Goal: Transaction & Acquisition: Book appointment/travel/reservation

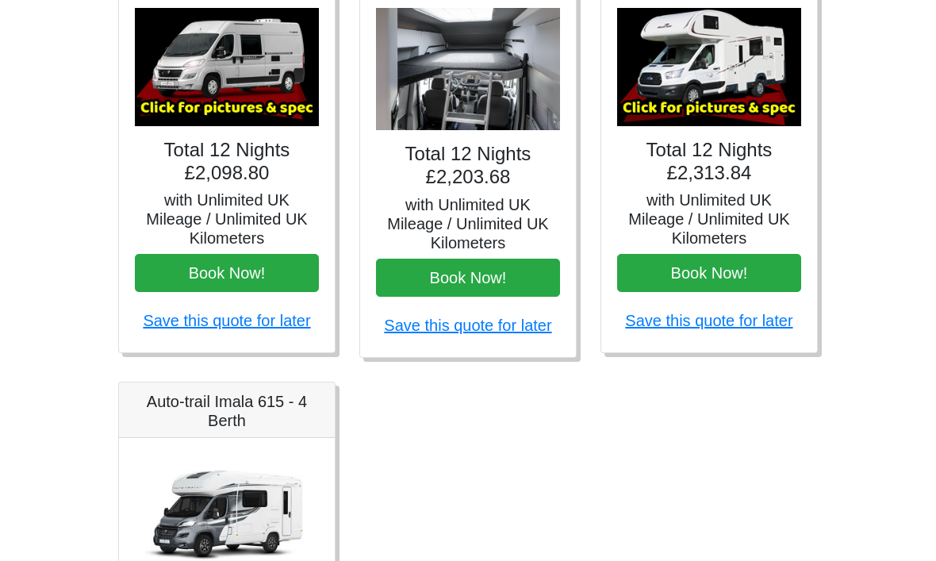
scroll to position [764, 0]
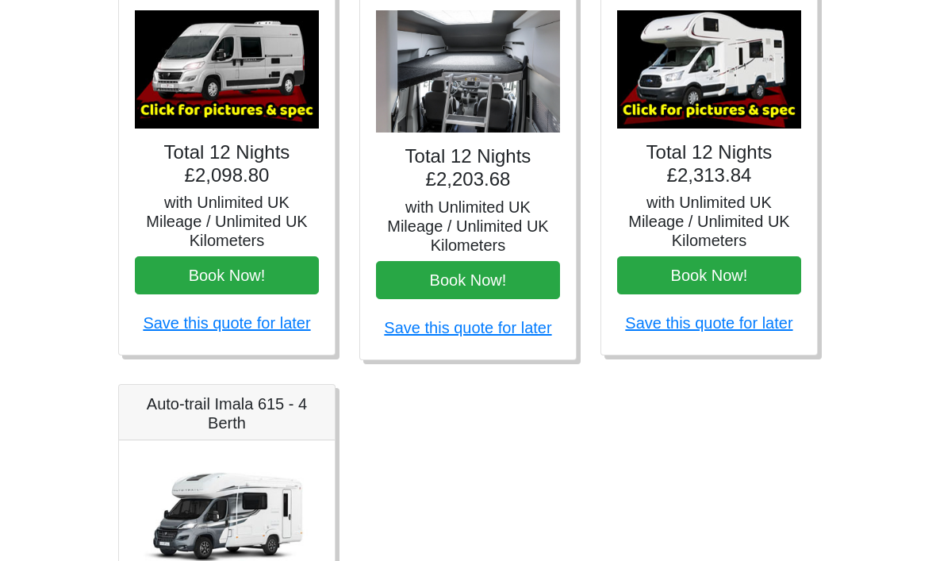
click at [244, 93] on img at bounding box center [227, 70] width 184 height 118
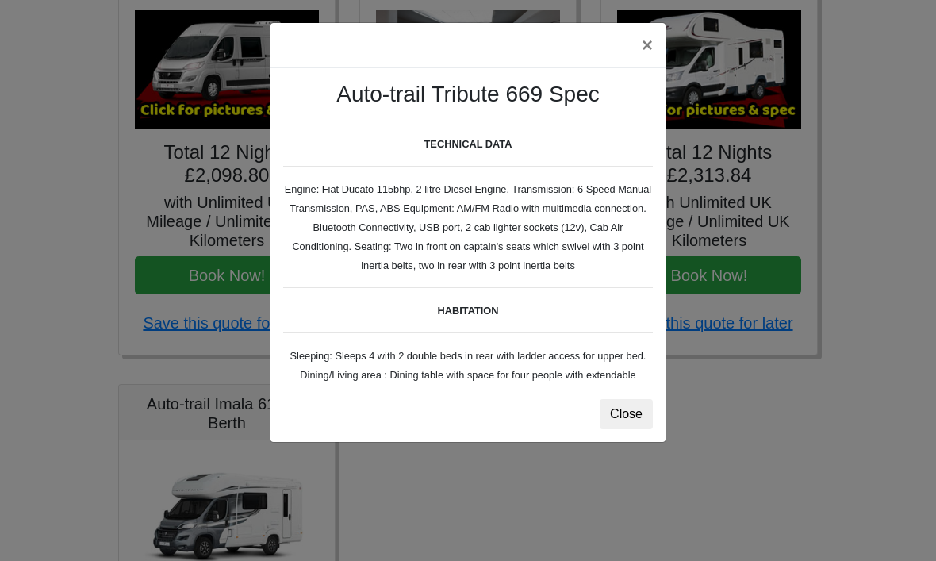
click at [618, 420] on button "Close" at bounding box center [626, 414] width 53 height 30
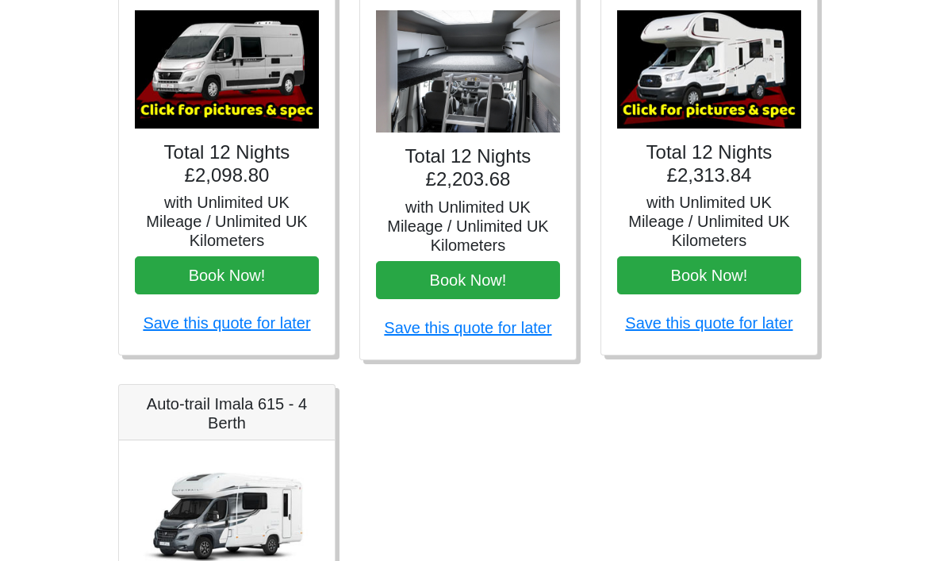
click at [246, 187] on div "× Auto-trail Tribute 669 Spec TECHNICAL DATA Engine: Fiat Ducato 115bhp, 2 litr…" at bounding box center [227, 174] width 216 height 361
click at [251, 66] on img at bounding box center [227, 69] width 184 height 118
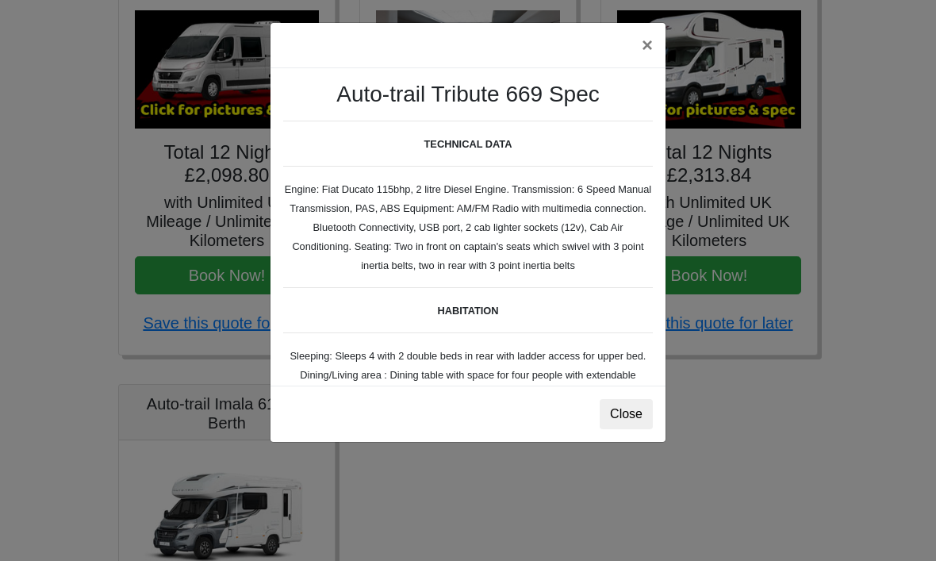
click at [628, 425] on button "Close" at bounding box center [626, 414] width 53 height 30
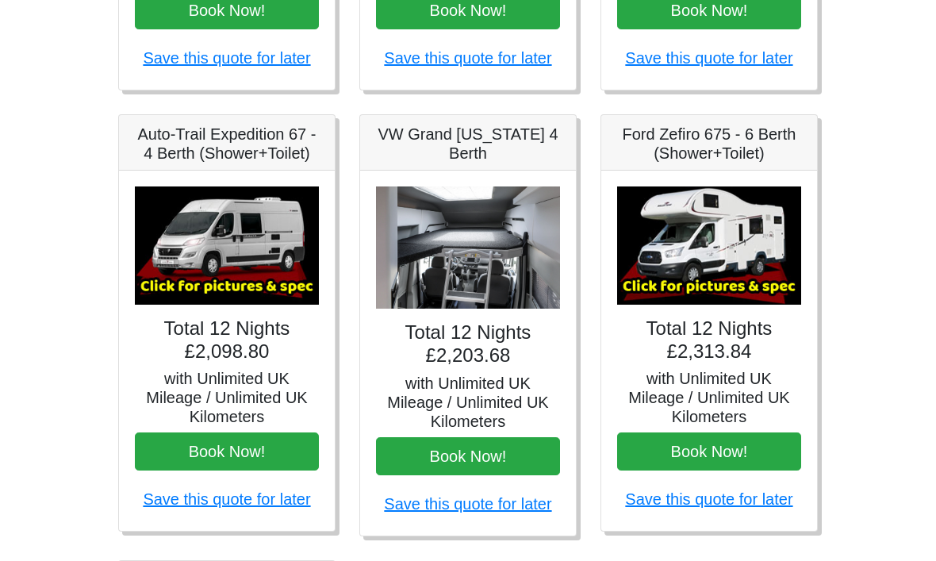
scroll to position [587, 0]
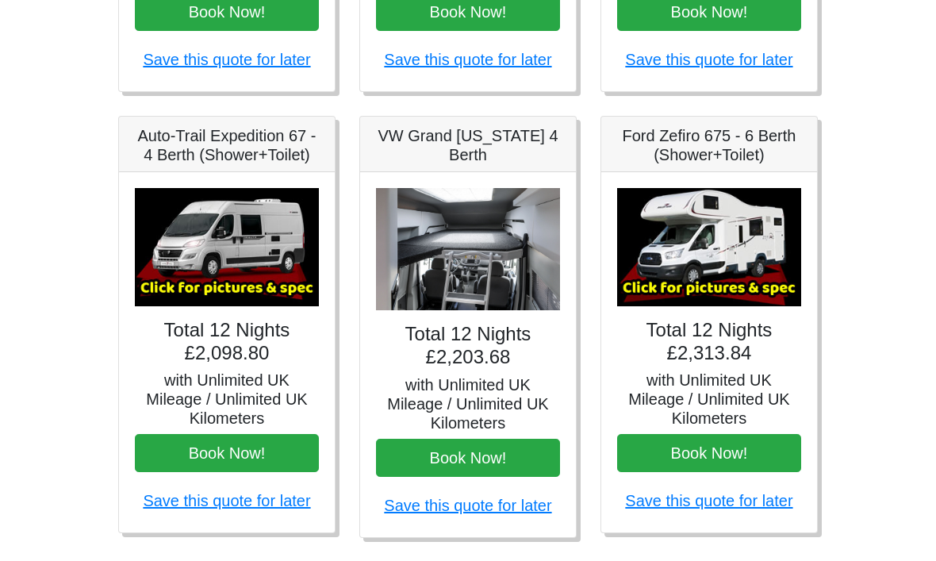
click at [236, 156] on h5 "Auto-Trail Expedition 67 - 4 Berth (Shower+Toilet)" at bounding box center [227, 145] width 184 height 38
click at [248, 150] on h5 "Auto-Trail Expedition 67 - 4 Berth (Shower+Toilet)" at bounding box center [227, 145] width 184 height 38
click at [245, 236] on img at bounding box center [227, 247] width 184 height 118
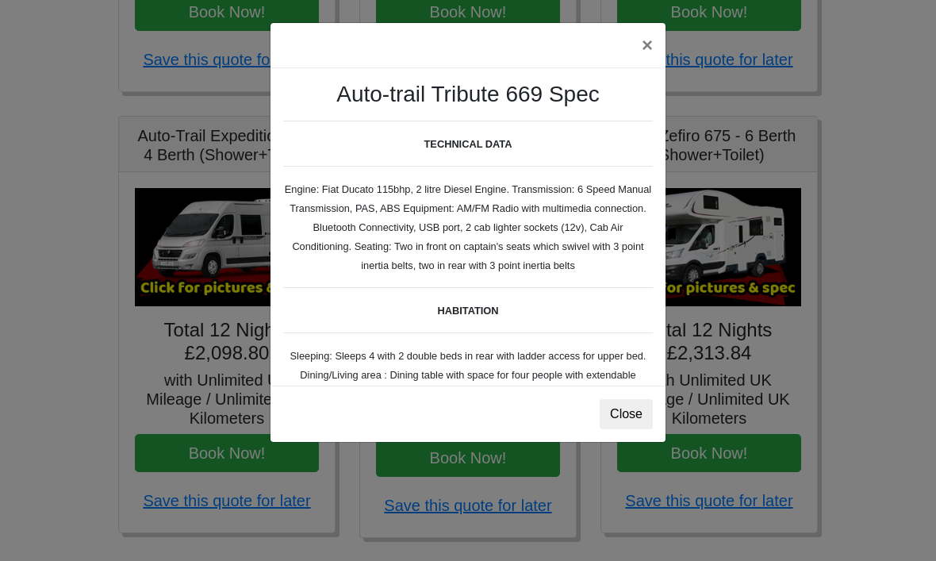
click at [656, 54] on button "×" at bounding box center [647, 45] width 36 height 44
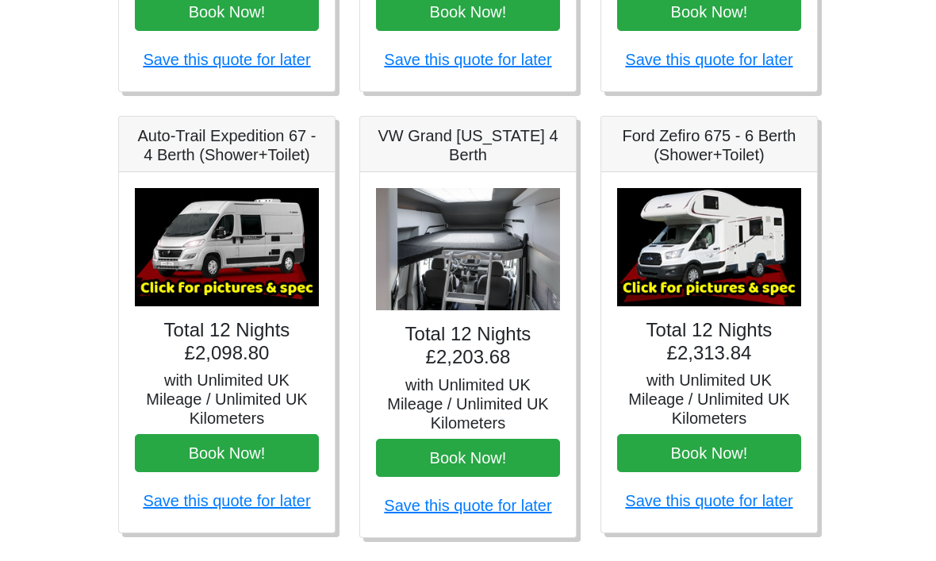
click at [469, 247] on img at bounding box center [468, 249] width 184 height 123
click at [491, 182] on div "Total 12 Nights £2,203.68 with Unlimited UK Mileage / Unlimited UK Kilometers B…" at bounding box center [468, 354] width 216 height 365
click at [523, 157] on h5 "VW Grand [US_STATE] 4 Berth" at bounding box center [468, 145] width 184 height 38
click at [714, 274] on img at bounding box center [709, 247] width 184 height 118
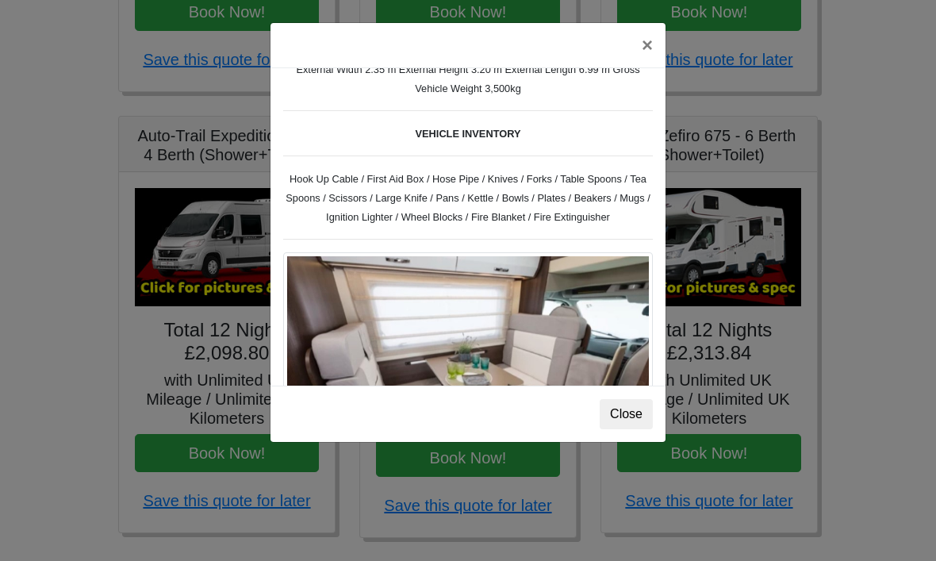
click at [637, 45] on button "×" at bounding box center [647, 45] width 36 height 44
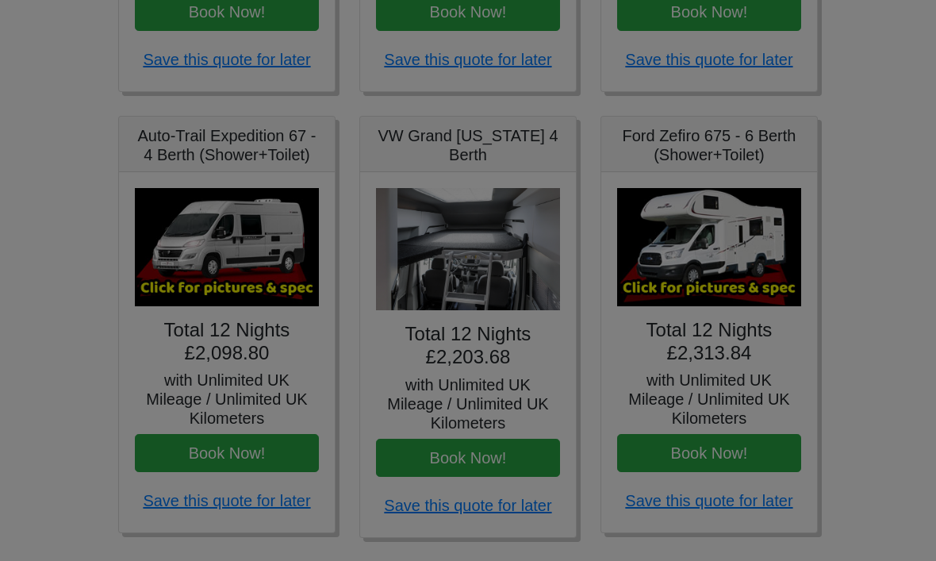
scroll to position [0, 0]
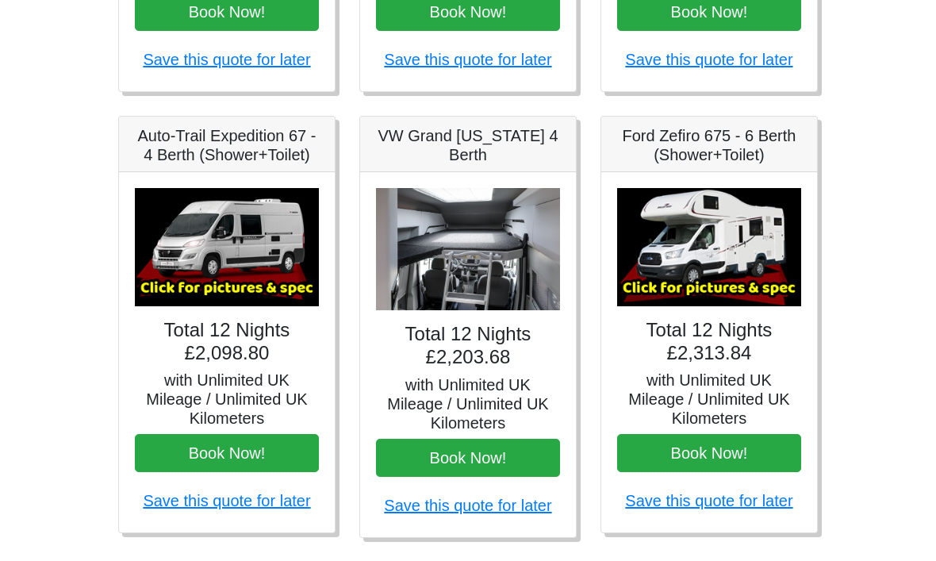
click at [249, 247] on img at bounding box center [227, 247] width 184 height 118
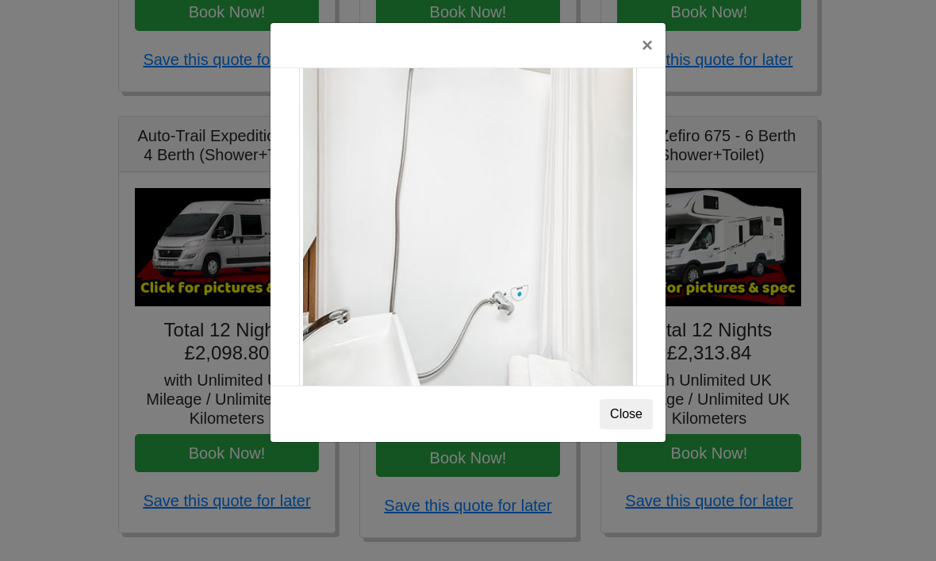
scroll to position [2050, 0]
click at [661, 48] on button "×" at bounding box center [647, 45] width 36 height 44
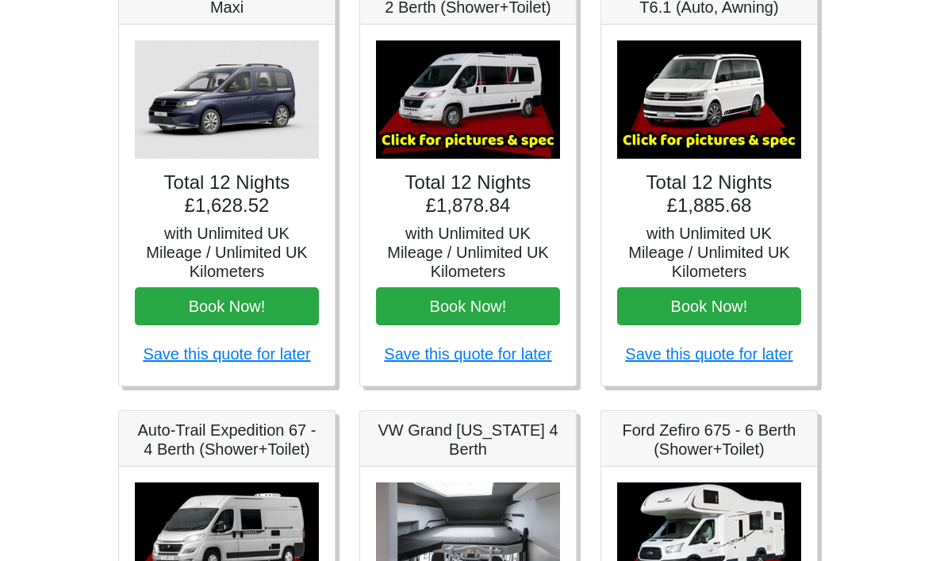
scroll to position [289, 0]
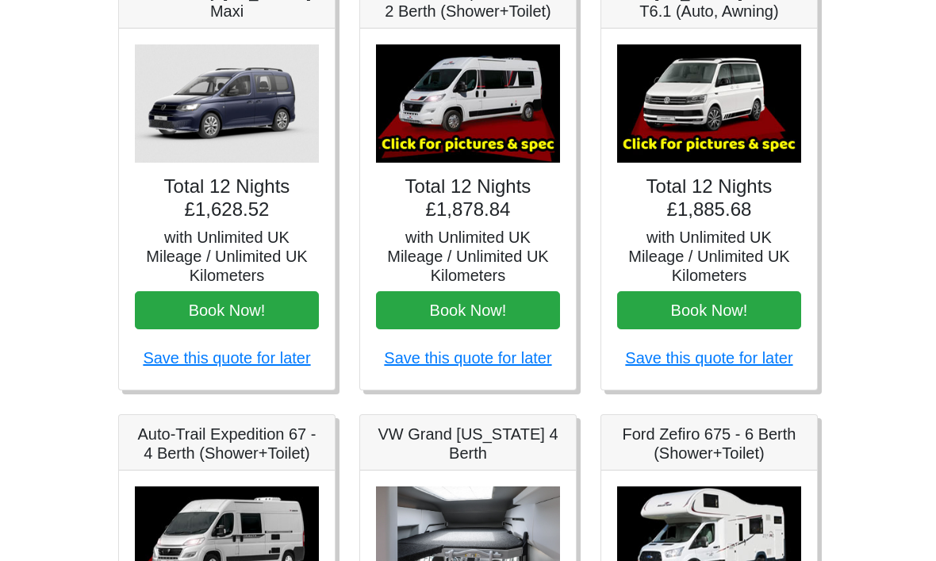
click at [516, 140] on img at bounding box center [468, 103] width 184 height 118
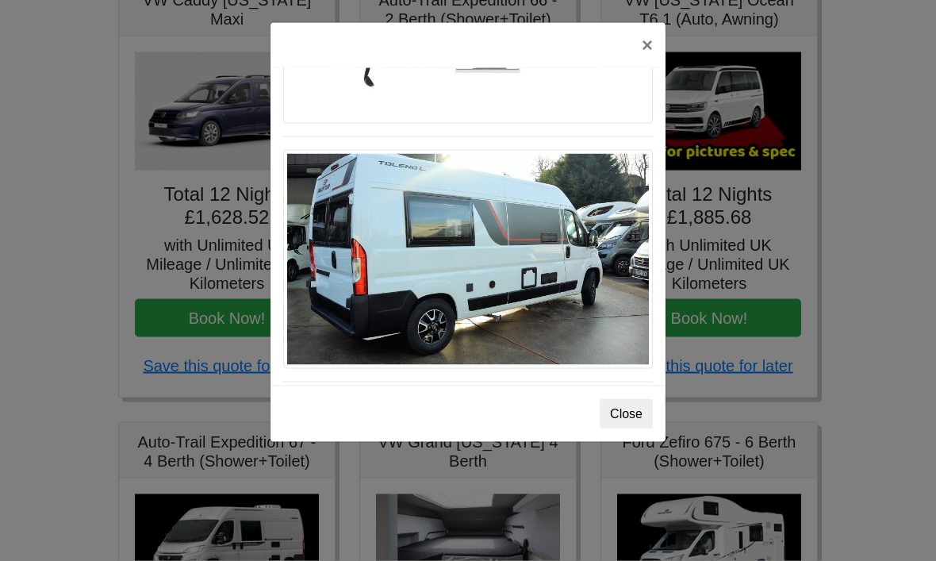
scroll to position [1187, 0]
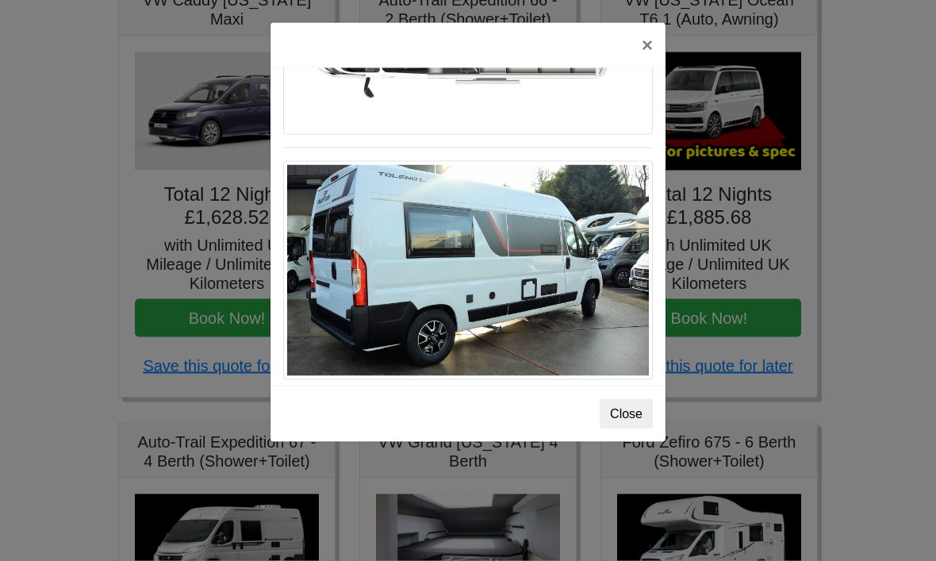
click at [652, 48] on button "×" at bounding box center [647, 45] width 36 height 44
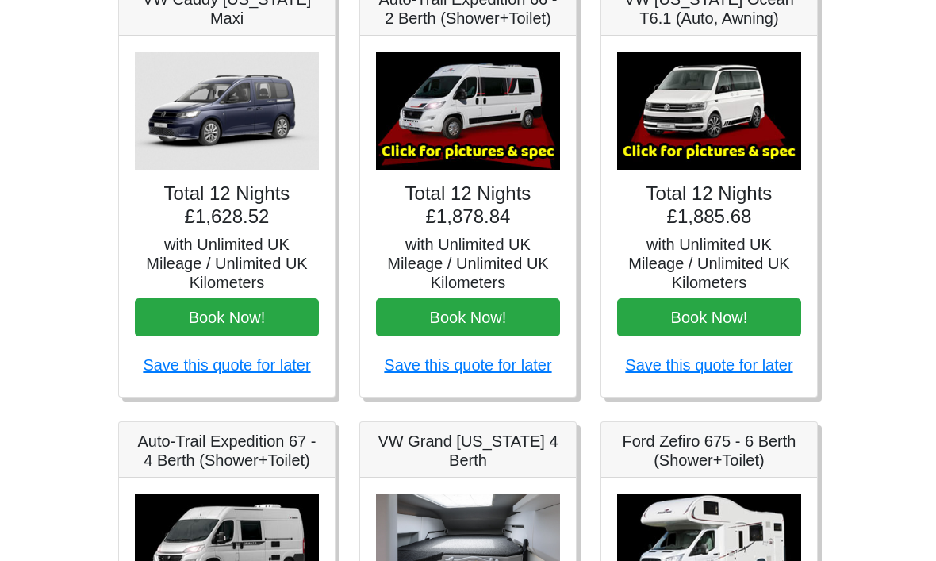
click at [728, 135] on img at bounding box center [709, 111] width 184 height 118
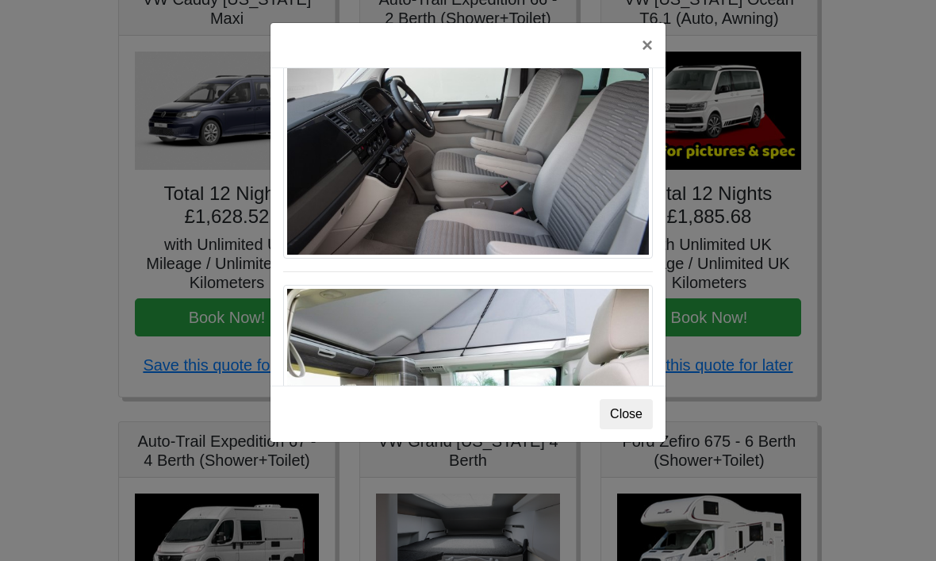
scroll to position [1048, 0]
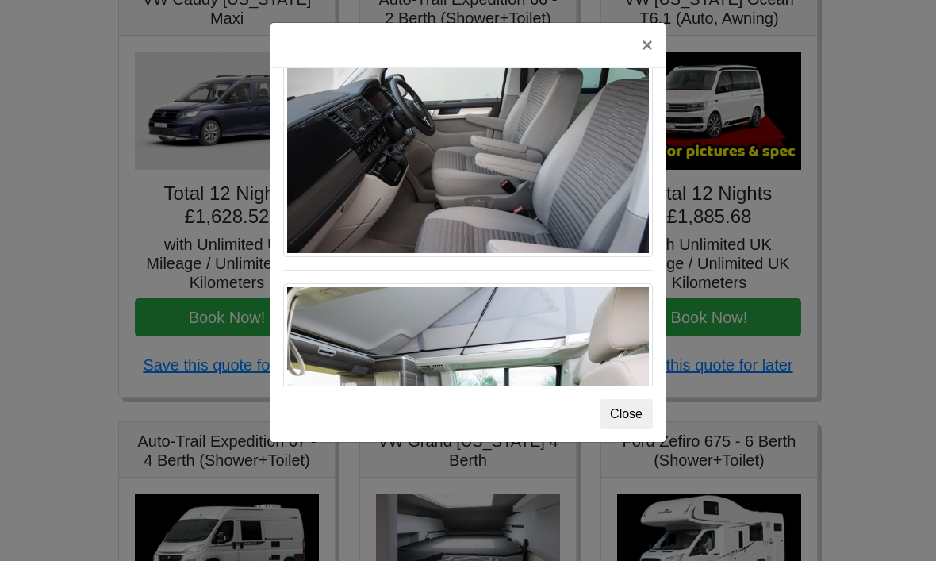
click at [654, 52] on button "×" at bounding box center [647, 45] width 36 height 44
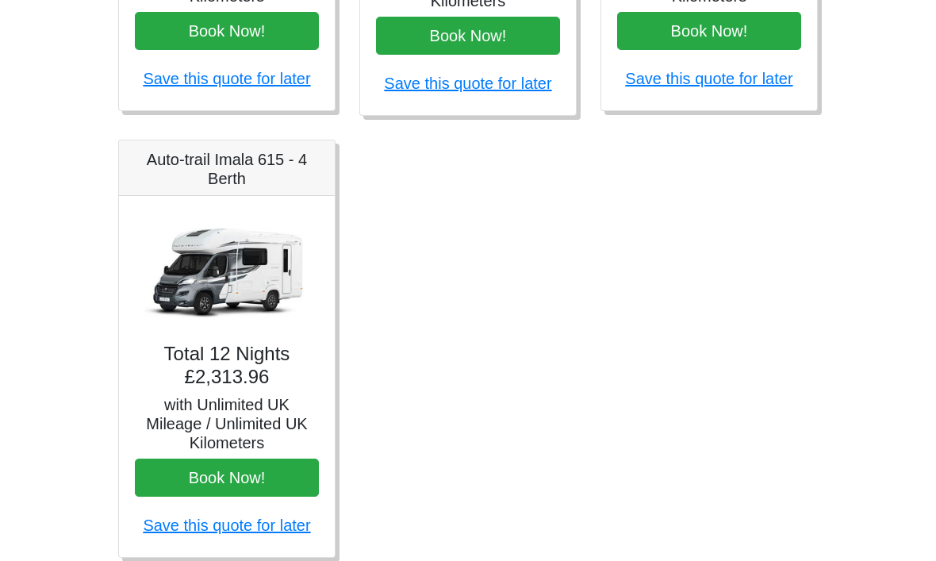
scroll to position [1010, 0]
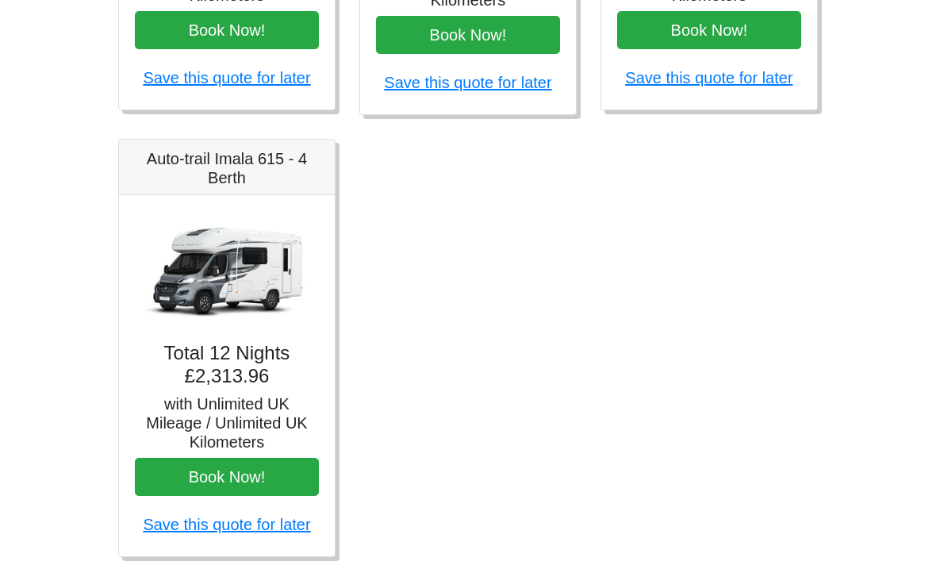
click at [273, 294] on img at bounding box center [227, 270] width 184 height 118
click at [265, 167] on h5 "Auto-trail Imala 615 - 4 Berth" at bounding box center [227, 168] width 184 height 38
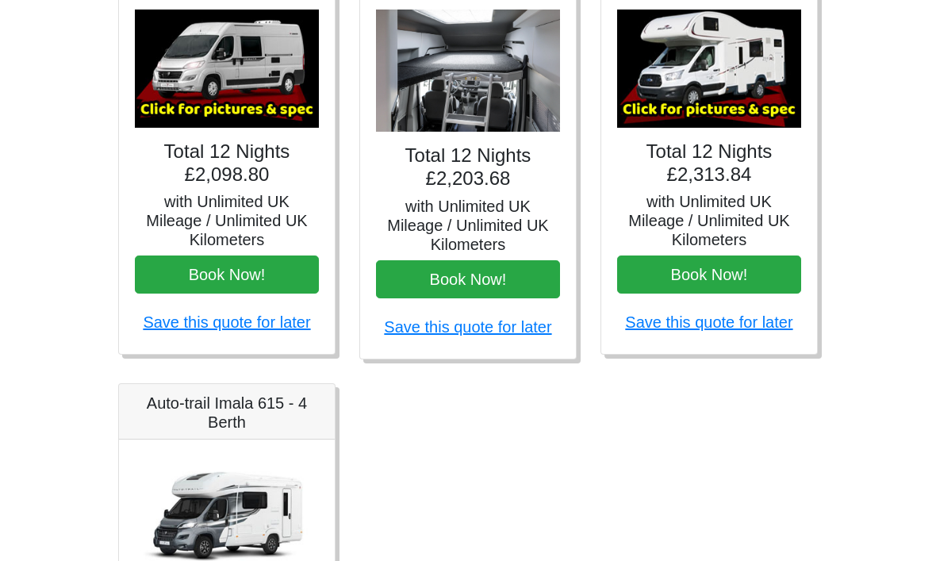
scroll to position [765, 0]
click at [509, 101] on img at bounding box center [468, 71] width 184 height 123
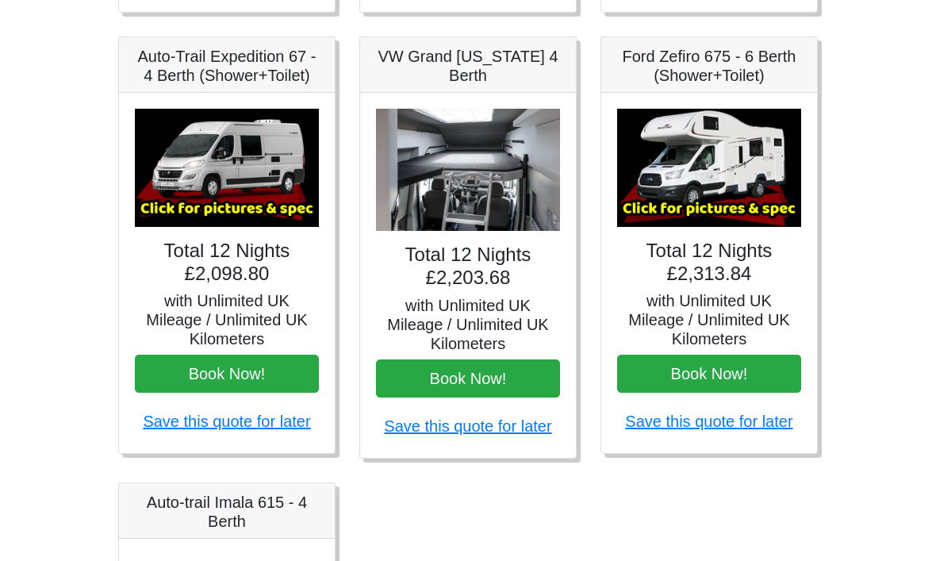
scroll to position [644, 0]
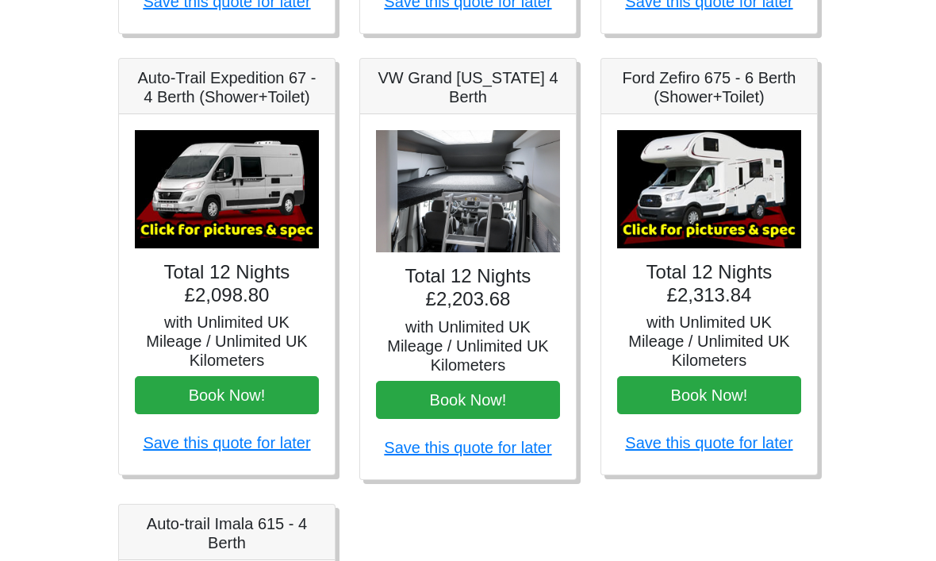
click at [493, 88] on h5 "VW Grand [US_STATE] 4 Berth" at bounding box center [468, 88] width 184 height 38
click at [473, 151] on img at bounding box center [468, 192] width 184 height 123
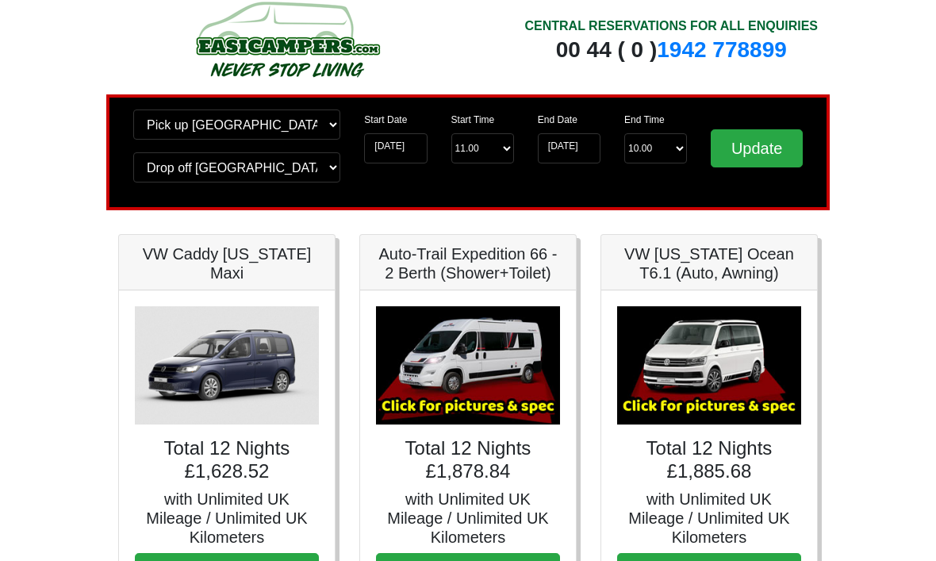
scroll to position [0, 0]
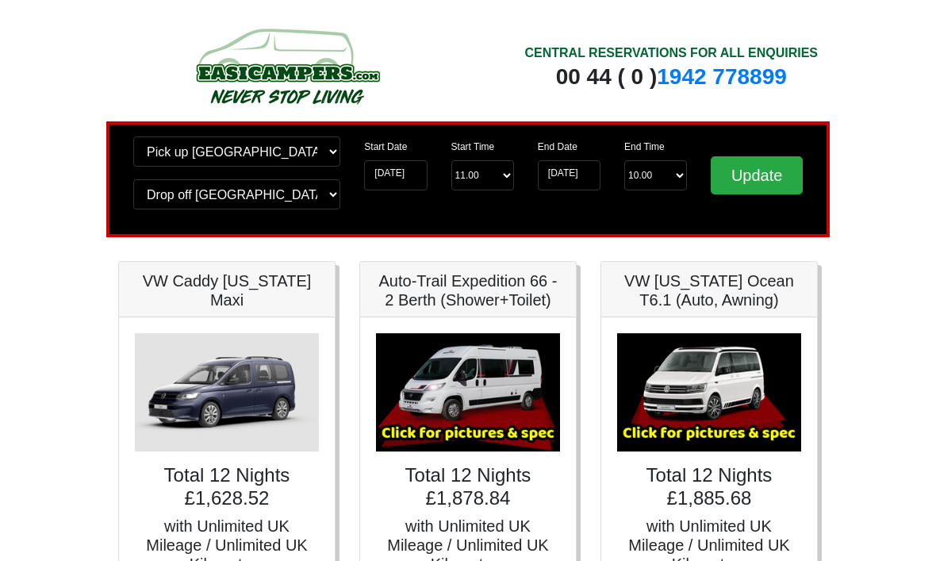
click at [535, 534] on h5 "with Unlimited UK Mileage / Unlimited UK Kilometers" at bounding box center [468, 545] width 184 height 57
